Goal: Task Accomplishment & Management: Manage account settings

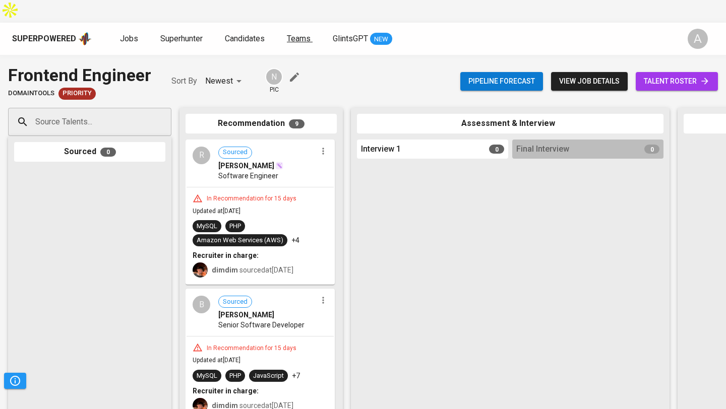
click at [303, 34] on span "Teams" at bounding box center [299, 39] width 24 height 10
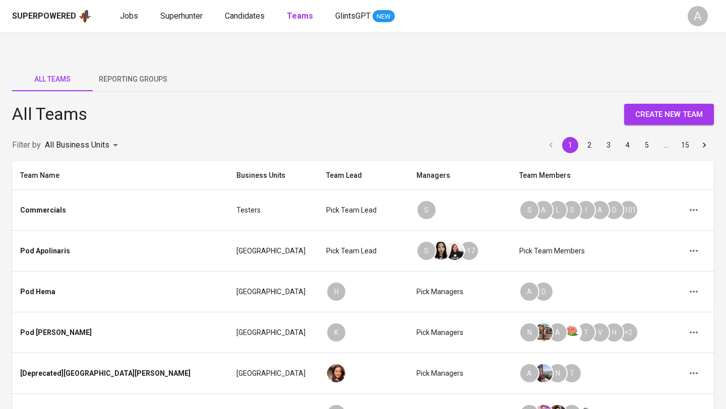
click at [100, 122] on body "Superpowered Jobs Superhunter Candidates Teams GlintsGPT NEW A All Teams Report…" at bounding box center [363, 338] width 726 height 677
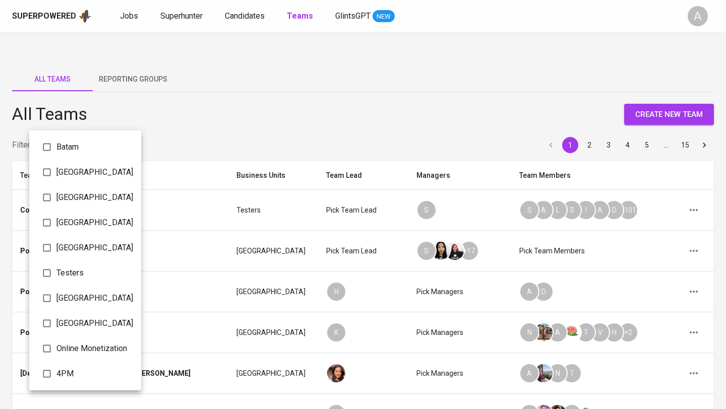
click at [170, 119] on div at bounding box center [363, 204] width 726 height 409
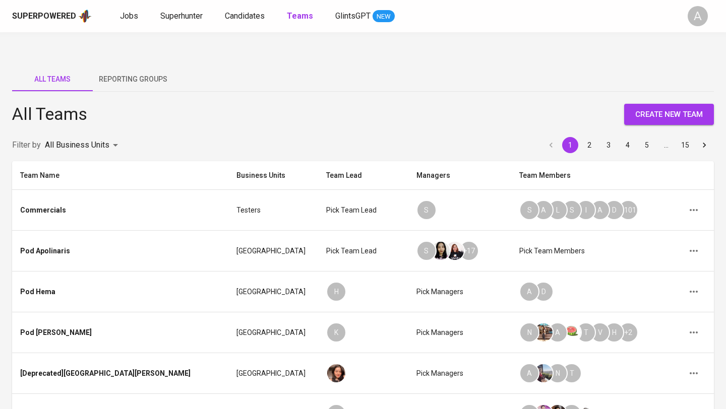
click at [147, 73] on span "Reporting Groups" at bounding box center [133, 79] width 69 height 13
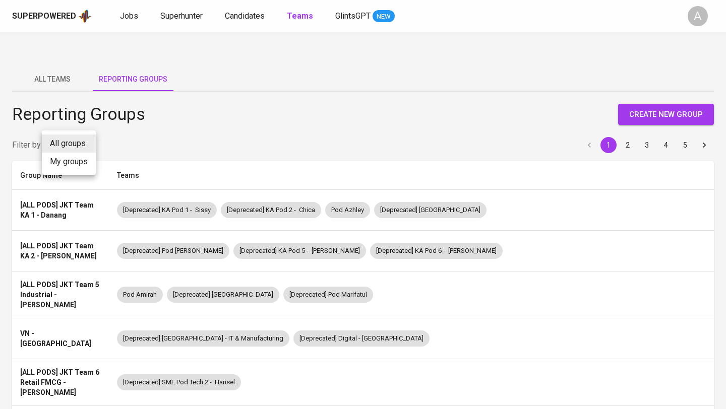
click at [62, 124] on body "Superpowered Jobs Superhunter Candidates Teams GlintsGPT NEW A All Teams Report…" at bounding box center [363, 344] width 726 height 689
click at [219, 136] on div at bounding box center [363, 204] width 726 height 409
click at [51, 92] on div "Reporting Groups create new group Filter by All groups ALL_GROUPS 1 2 3 4 5 Gro…" at bounding box center [363, 371] width 702 height 559
click at [50, 67] on button "All Teams" at bounding box center [52, 79] width 81 height 24
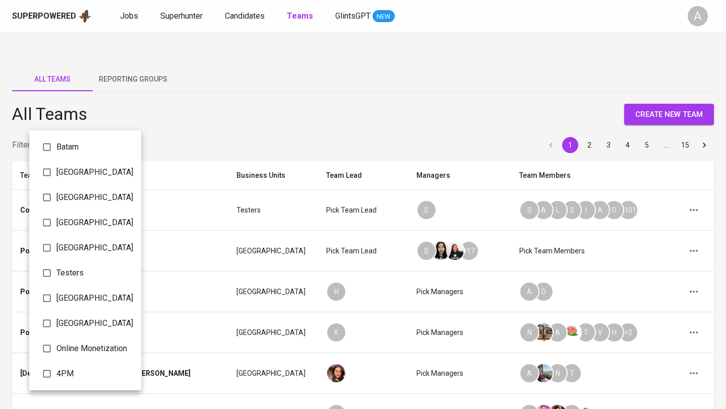
click at [70, 128] on body "Superpowered Jobs Superhunter Candidates Teams GlintsGPT NEW A All Teams Report…" at bounding box center [363, 338] width 726 height 677
click at [49, 325] on input "checkbox" at bounding box center [46, 323] width 19 height 19
checkbox input "true"
type input "b34af27a-a9b4-4b97-9c33-d08d536fb369"
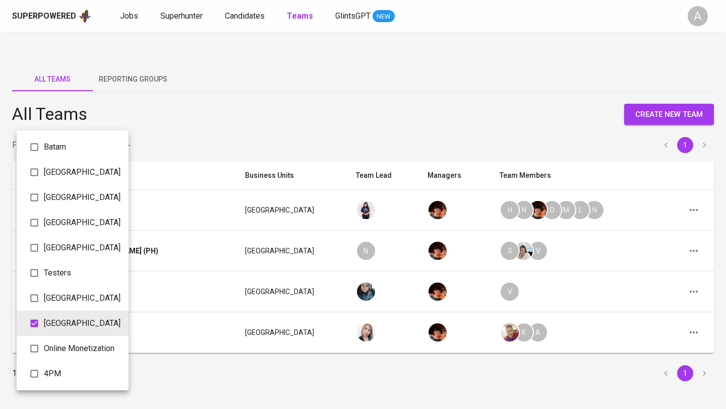
click at [248, 101] on div at bounding box center [363, 204] width 726 height 409
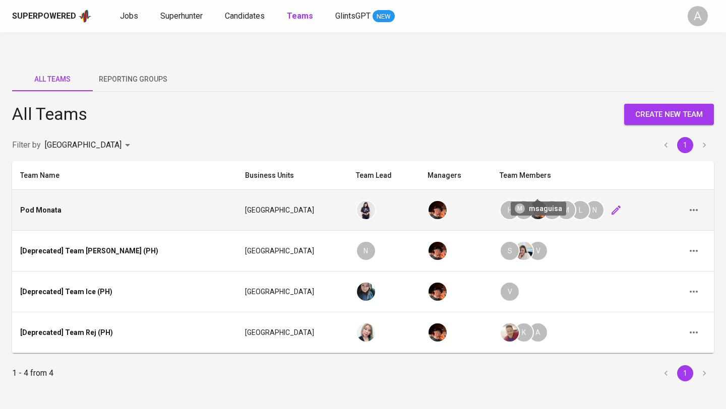
click at [556, 200] on div "M" at bounding box center [566, 210] width 20 height 20
click at [610, 204] on icon "button" at bounding box center [616, 210] width 12 height 12
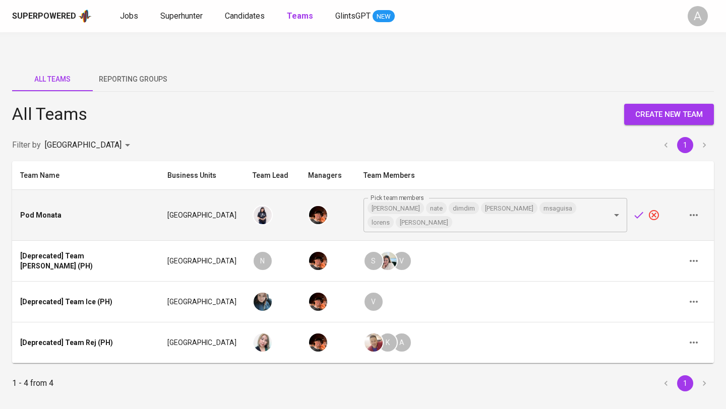
click at [697, 209] on icon "button" at bounding box center [693, 215] width 12 height 12
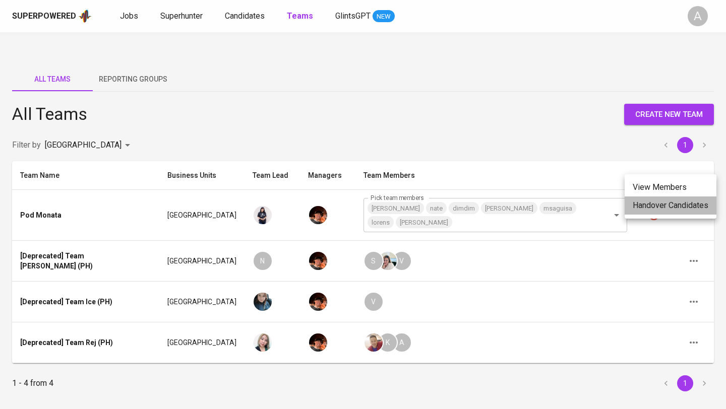
click at [696, 204] on li "Handover Candidates" at bounding box center [670, 206] width 92 height 18
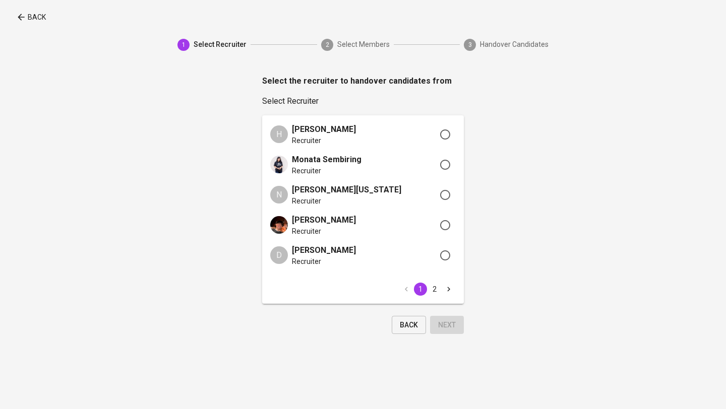
click at [29, 19] on p "Back" at bounding box center [37, 17] width 18 height 10
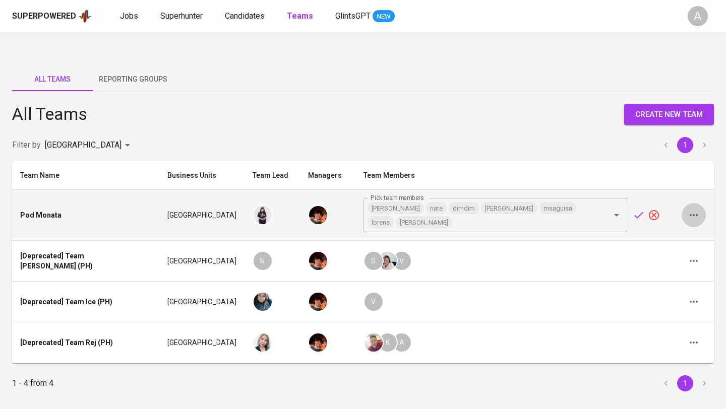
click at [687, 209] on icon "button" at bounding box center [693, 215] width 12 height 12
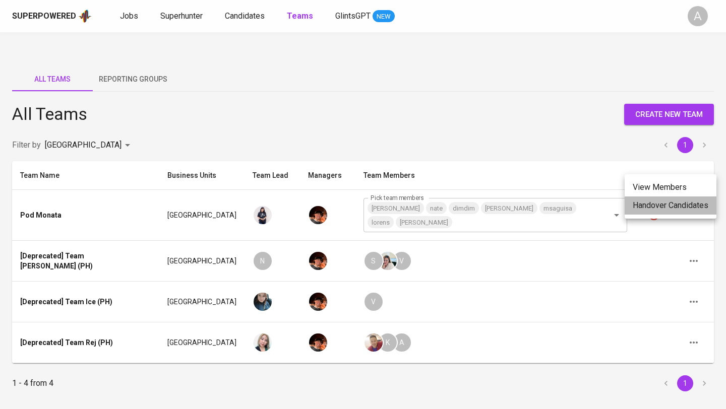
click at [687, 209] on li "Handover Candidates" at bounding box center [670, 206] width 92 height 18
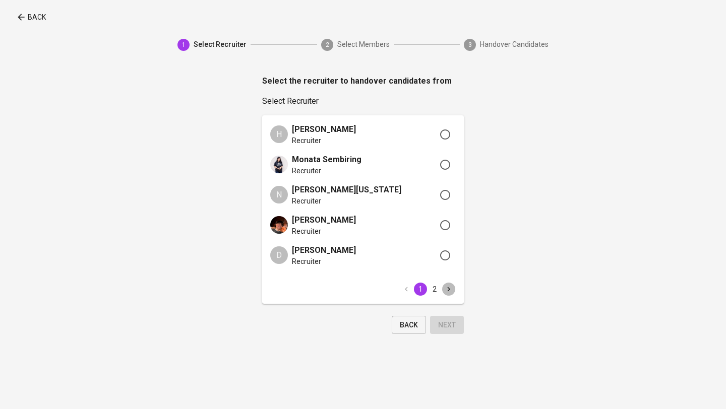
click at [450, 288] on icon "Go to next page" at bounding box center [448, 289] width 9 height 9
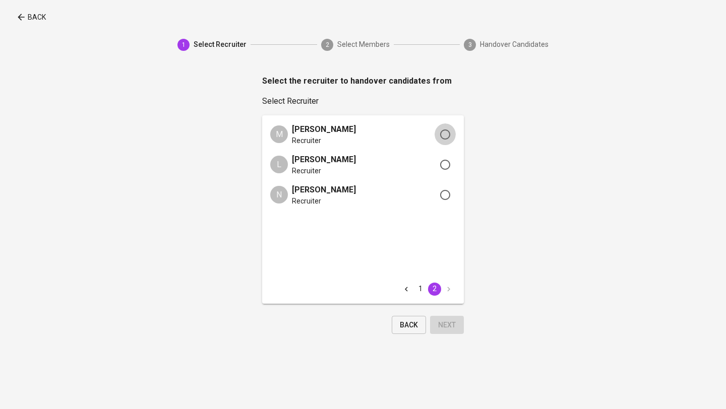
click at [444, 132] on input "radio" at bounding box center [444, 134] width 21 height 22
radio input "true"
click at [457, 325] on button "Next" at bounding box center [447, 325] width 34 height 19
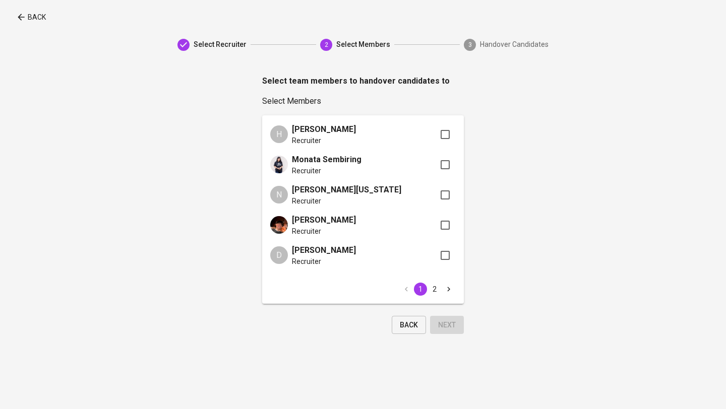
click at [447, 285] on icon "Go to next page" at bounding box center [448, 289] width 9 height 9
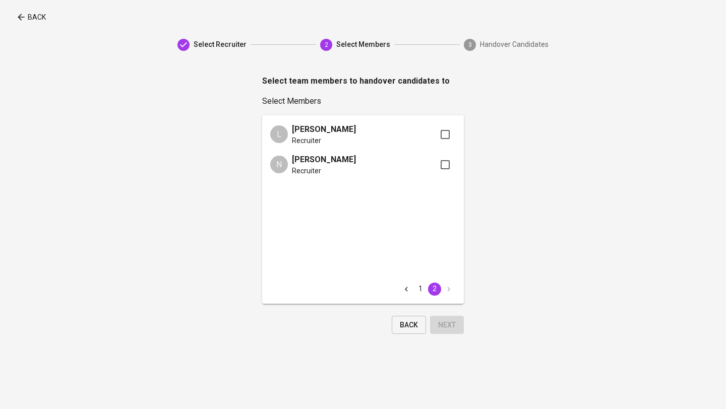
click at [407, 287] on icon "Go to previous page" at bounding box center [406, 289] width 3 height 5
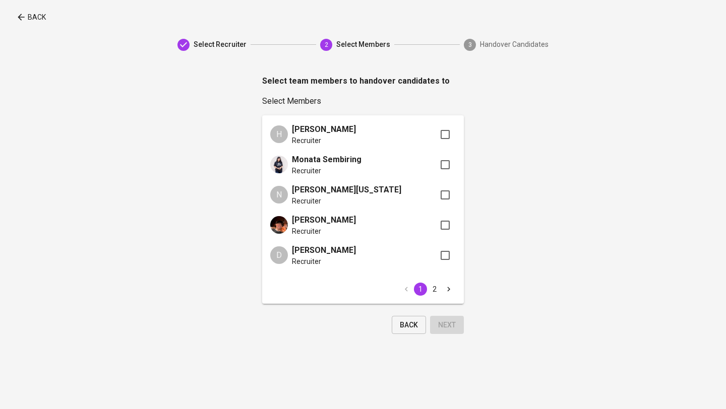
click at [447, 194] on input "checkbox" at bounding box center [444, 195] width 21 height 22
checkbox input "true"
click at [457, 322] on button "Next" at bounding box center [447, 325] width 34 height 19
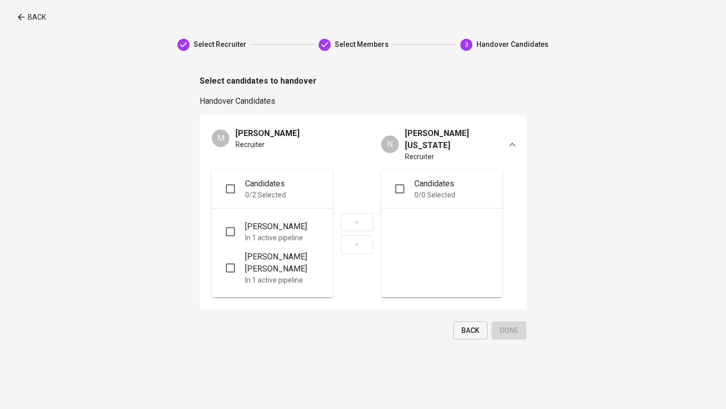
click at [234, 256] on input "checkbox" at bounding box center [230, 268] width 21 height 42
checkbox input "true"
click at [231, 217] on input "checkbox" at bounding box center [230, 232] width 21 height 30
checkbox input "true"
click at [357, 216] on span ">" at bounding box center [357, 222] width 16 height 13
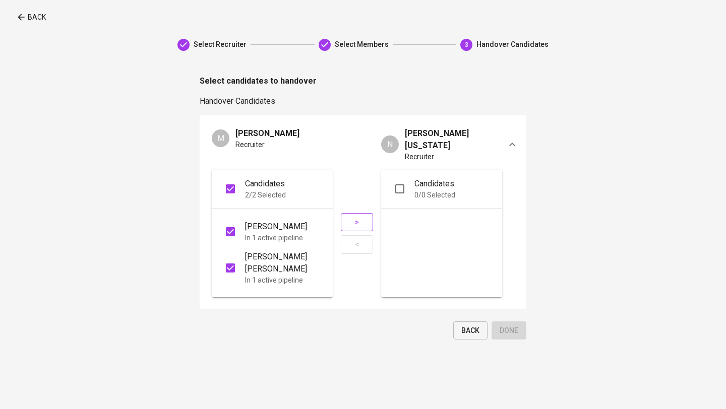
checkbox input "false"
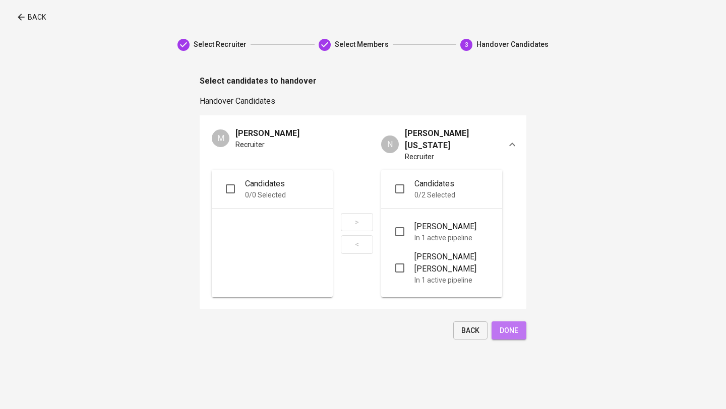
click at [515, 325] on span "Done" at bounding box center [508, 331] width 19 height 13
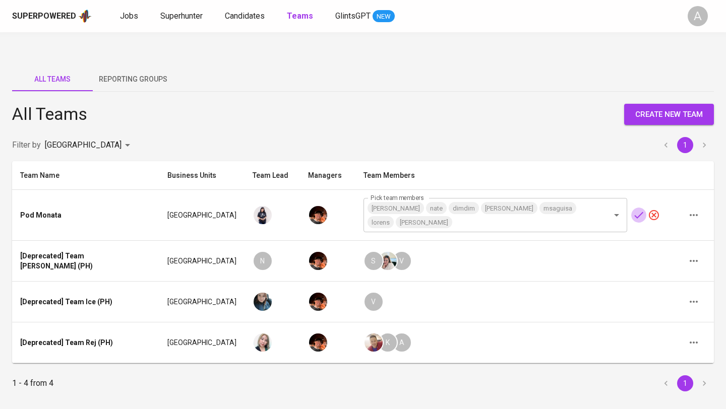
click at [637, 209] on icon "button" at bounding box center [638, 215] width 12 height 12
